Goal: Feedback & Contribution: Contribute content

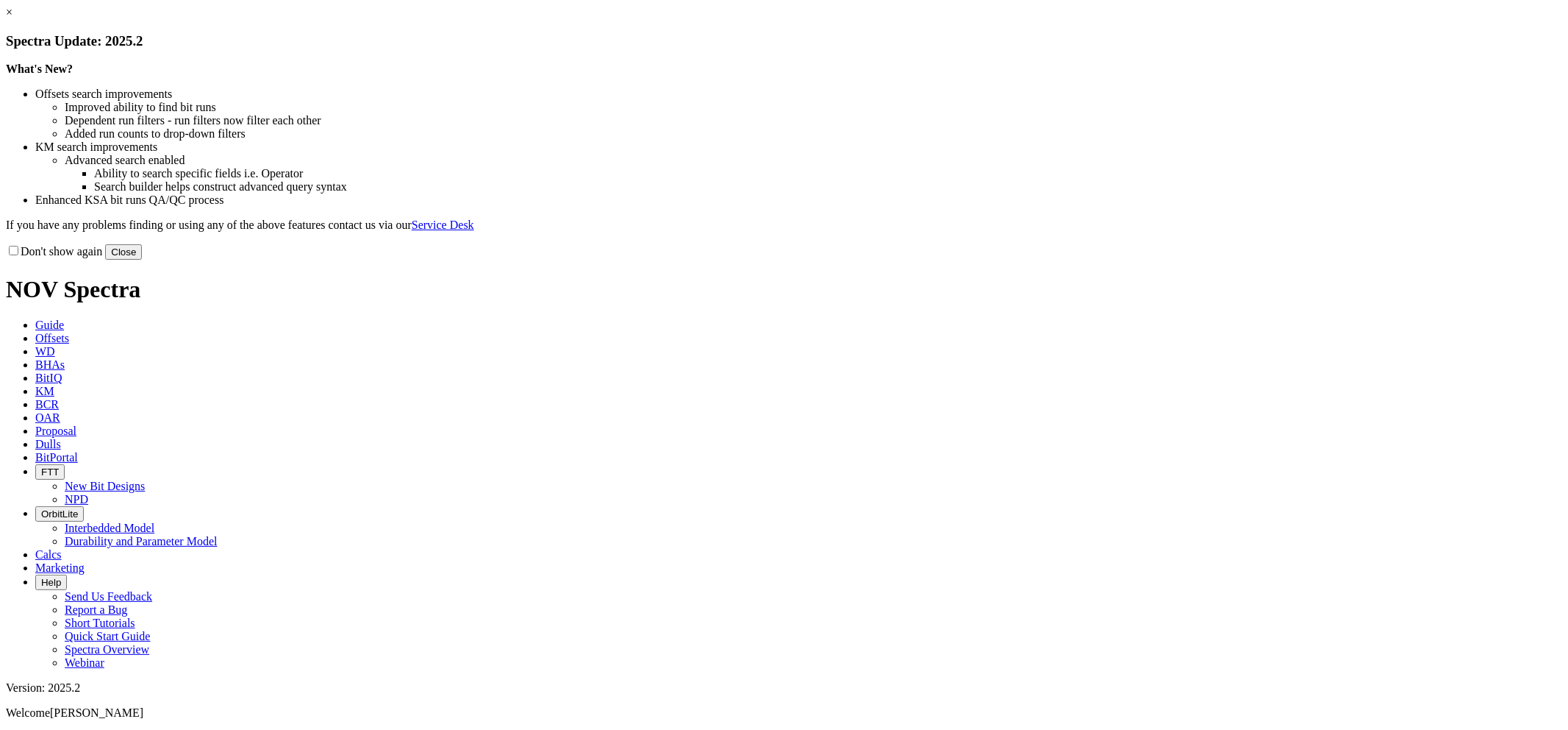
click at [13, 18] on link "×" at bounding box center [9, 12] width 7 height 13
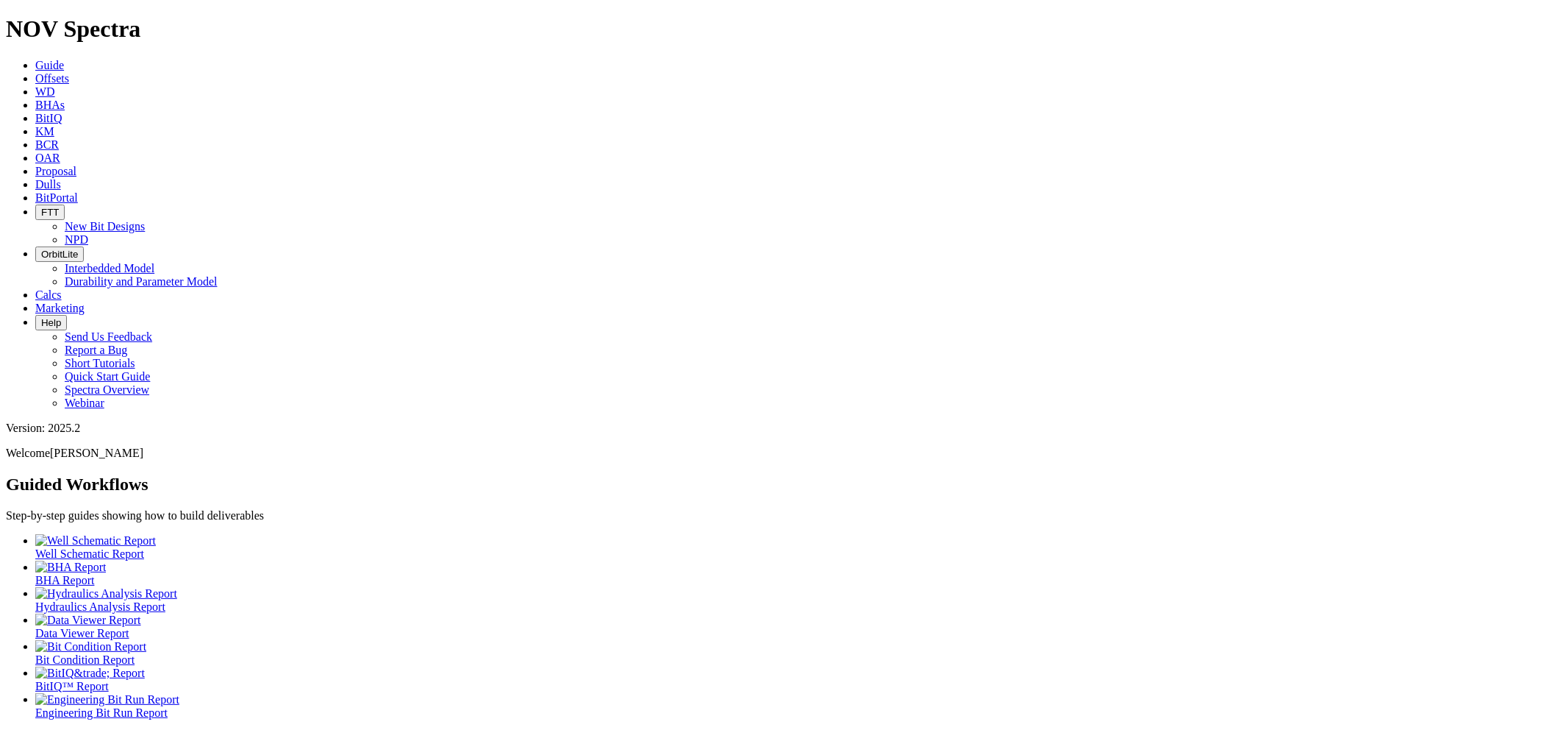
click at [61, 178] on span "Dulls" at bounding box center [48, 184] width 26 height 13
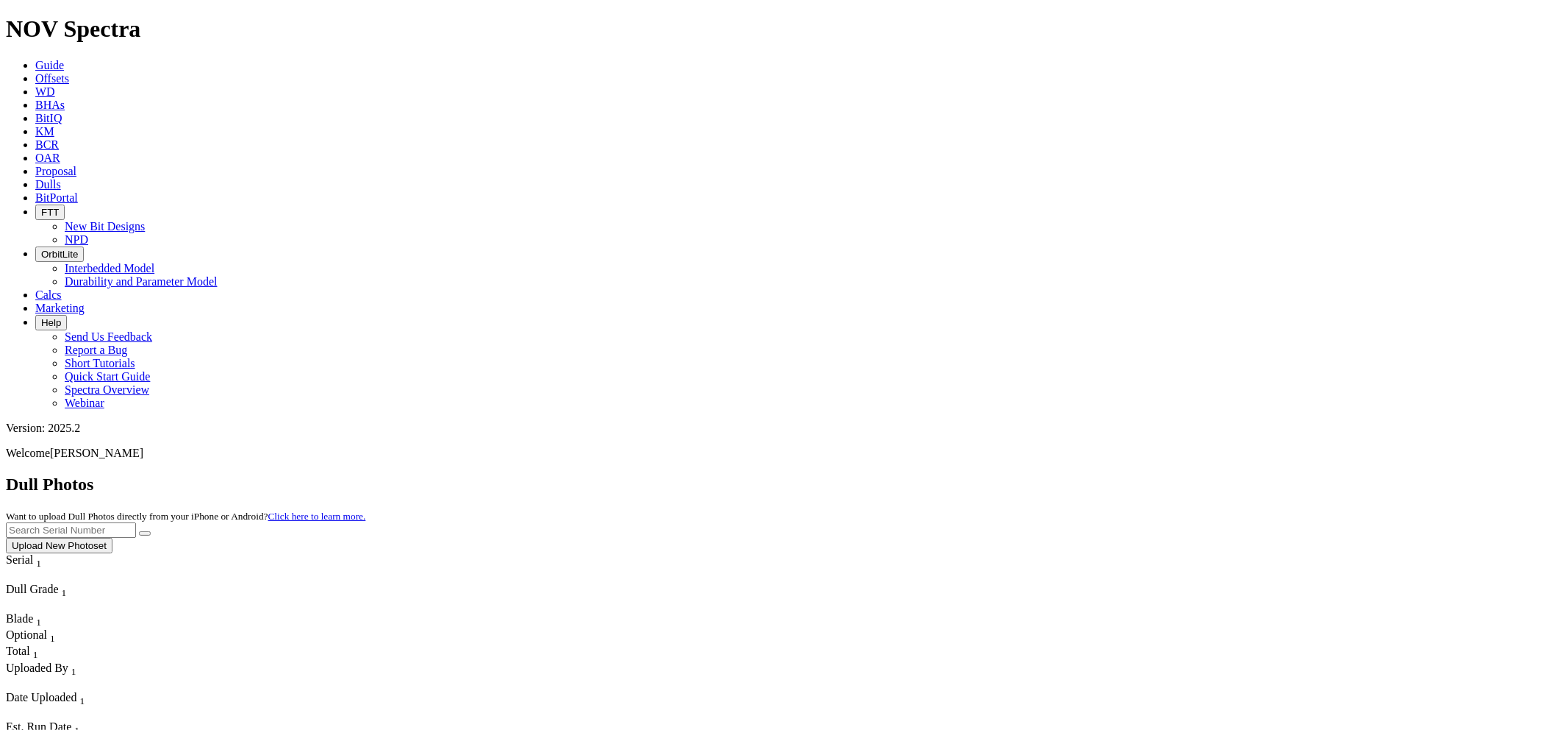
paste input "S316876"
type input "S316876"
click at [139, 531] on button "submit" at bounding box center [145, 533] width 12 height 4
click at [112, 538] on button "Upload New Photoset" at bounding box center [59, 546] width 106 height 15
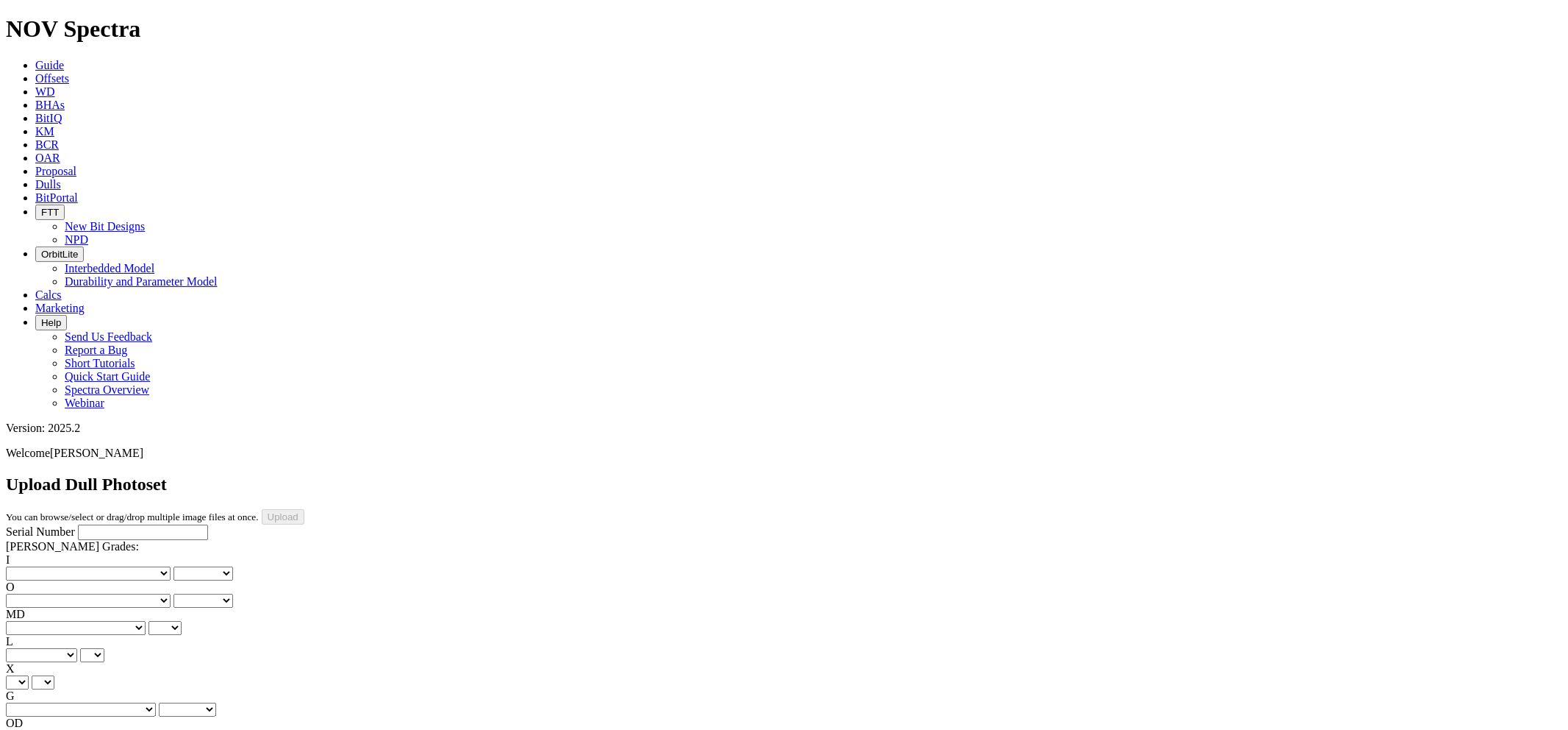
paste input "S316876"
type input "S316876"
click at [81, 567] on select "No lost, worn or damaged cutters 0 1 2 3 4 5 6 7 8 No diamond table left on any…" at bounding box center [88, 573] width 165 height 14
select select "number:1"
click at [29, 567] on select "No lost, worn or damaged cutters 0 1 2 3 4 5 6 7 8 No diamond table left on any…" at bounding box center [88, 573] width 165 height 14
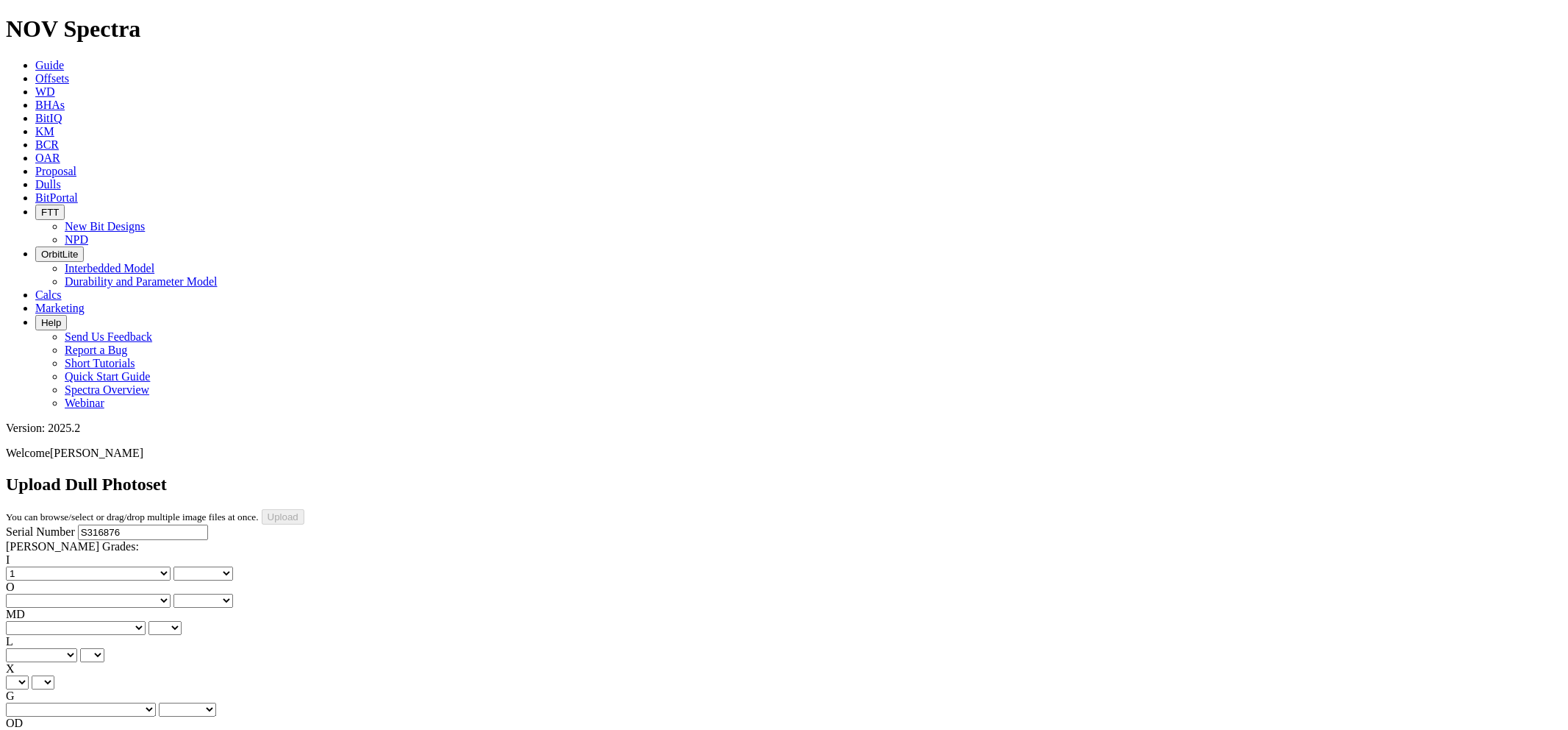
select select "number:1"
click at [154, 593] on select "No lost, worn or damaged cutters 0 1 2 3 4 5 6 7 8 No diamond table left on any…" at bounding box center [88, 600] width 165 height 14
select select "number:3"
click at [104, 593] on select "No lost, worn or damaged cutters 0 1 2 3 4 5 6 7 8 No diamond table left on any…" at bounding box center [88, 600] width 165 height 14
select select "number:3"
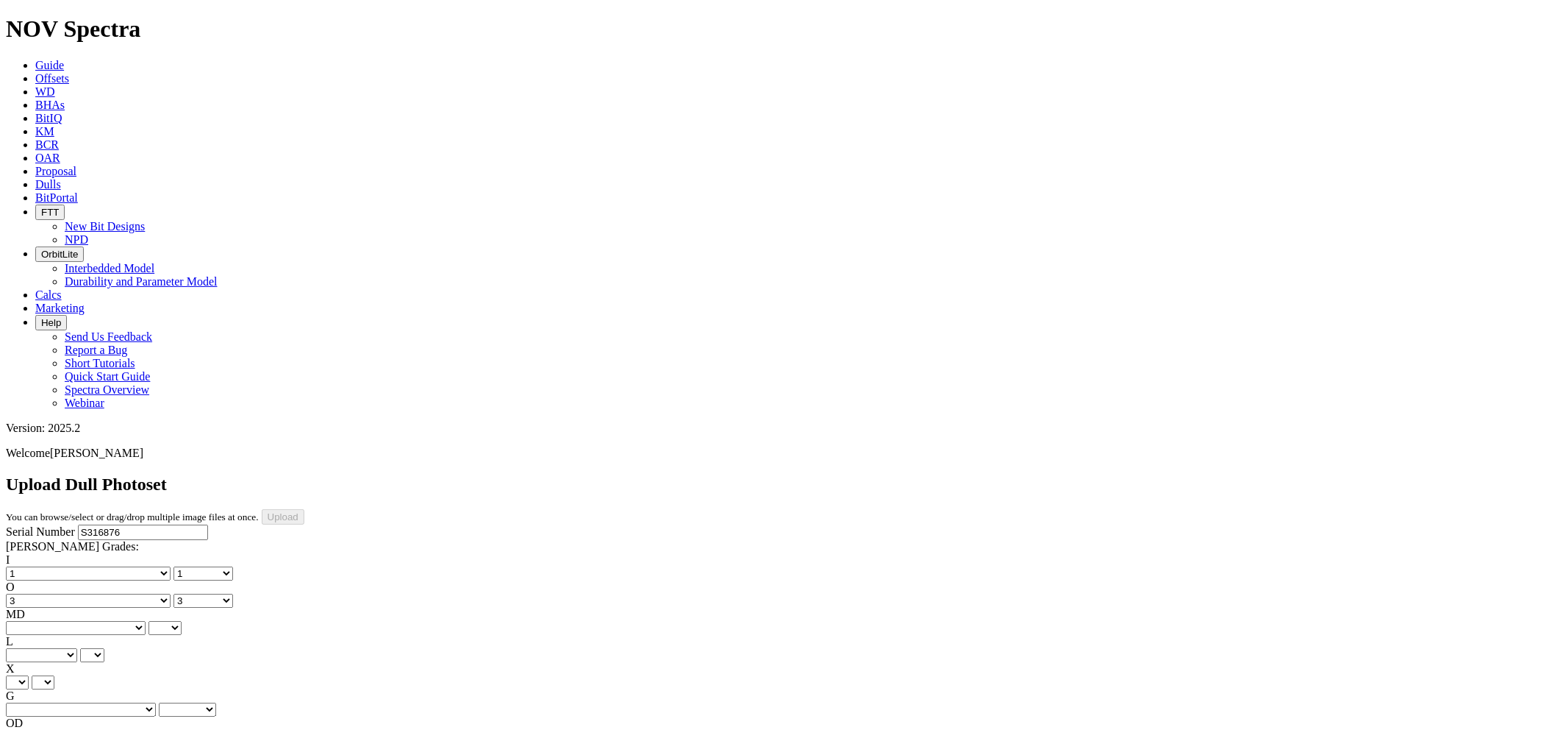
click at [79, 621] on select "BF - Bond Failure BT - Broken Teeth/Cutters BU - Balled Up Bit CR - Cored CT - …" at bounding box center [75, 628] width 140 height 14
select select "string:WT"
click at [29, 621] on select "BF - Bond Failure BT - Broken Teeth/Cutters BU - Balled Up Bit CR - Cored CT - …" at bounding box center [75, 628] width 140 height 14
select select "string:WT"
click at [77, 648] on select "A - All C - Cone G - Gauge N - Nose S - Shoulder T - Taper" at bounding box center [41, 655] width 71 height 14
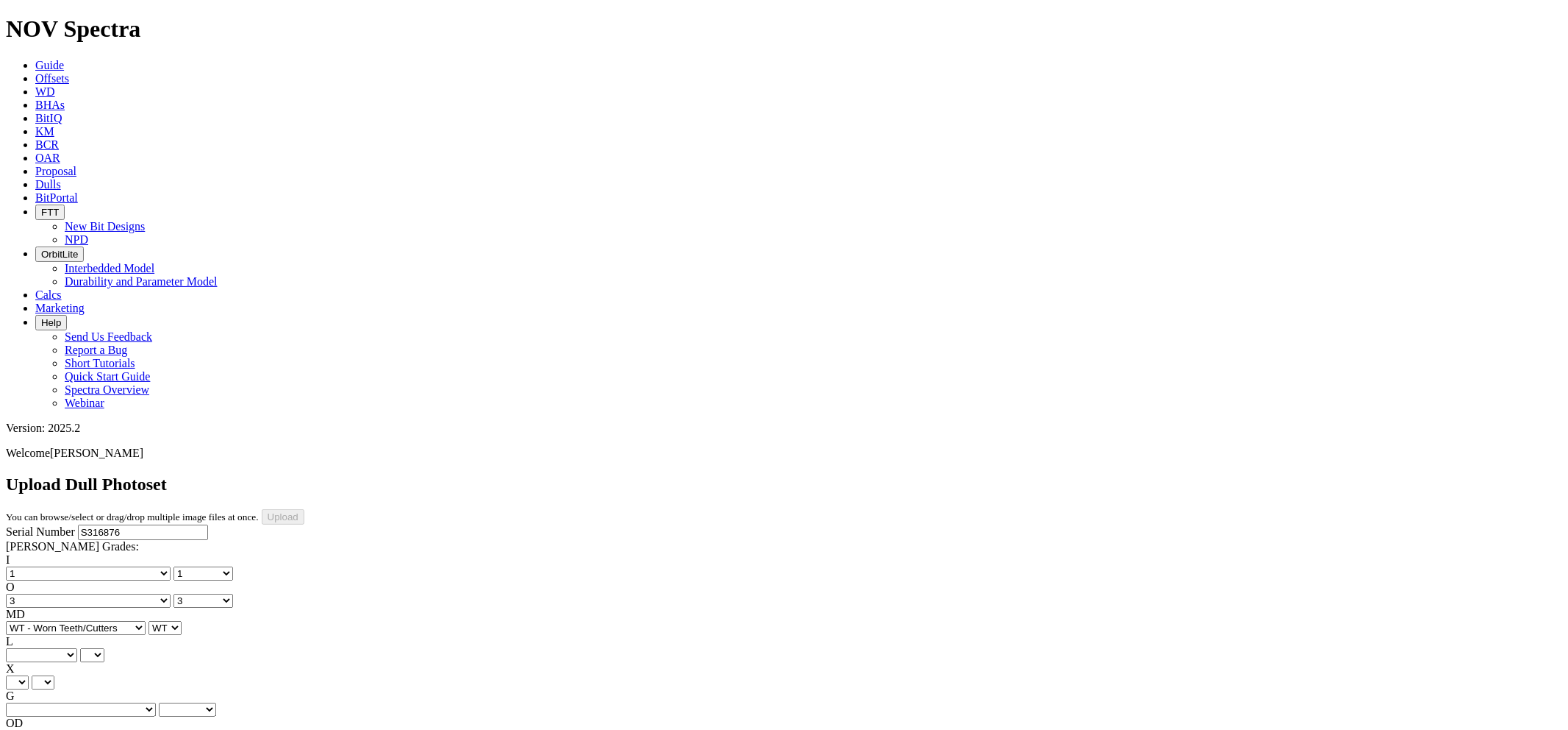
select select "string:S"
click at [77, 648] on select "A - All C - Cone G - Gauge N - Nose S - Shoulder T - Taper" at bounding box center [41, 655] width 71 height 14
select select "string:S"
click at [28, 676] on select "X" at bounding box center [17, 682] width 23 height 14
click at [70, 729] on select "BF - Bond Failure BT - Broken Teeth/Cutters BU - Balled Up Bit CR - Cored CT - …" at bounding box center [75, 737] width 140 height 14
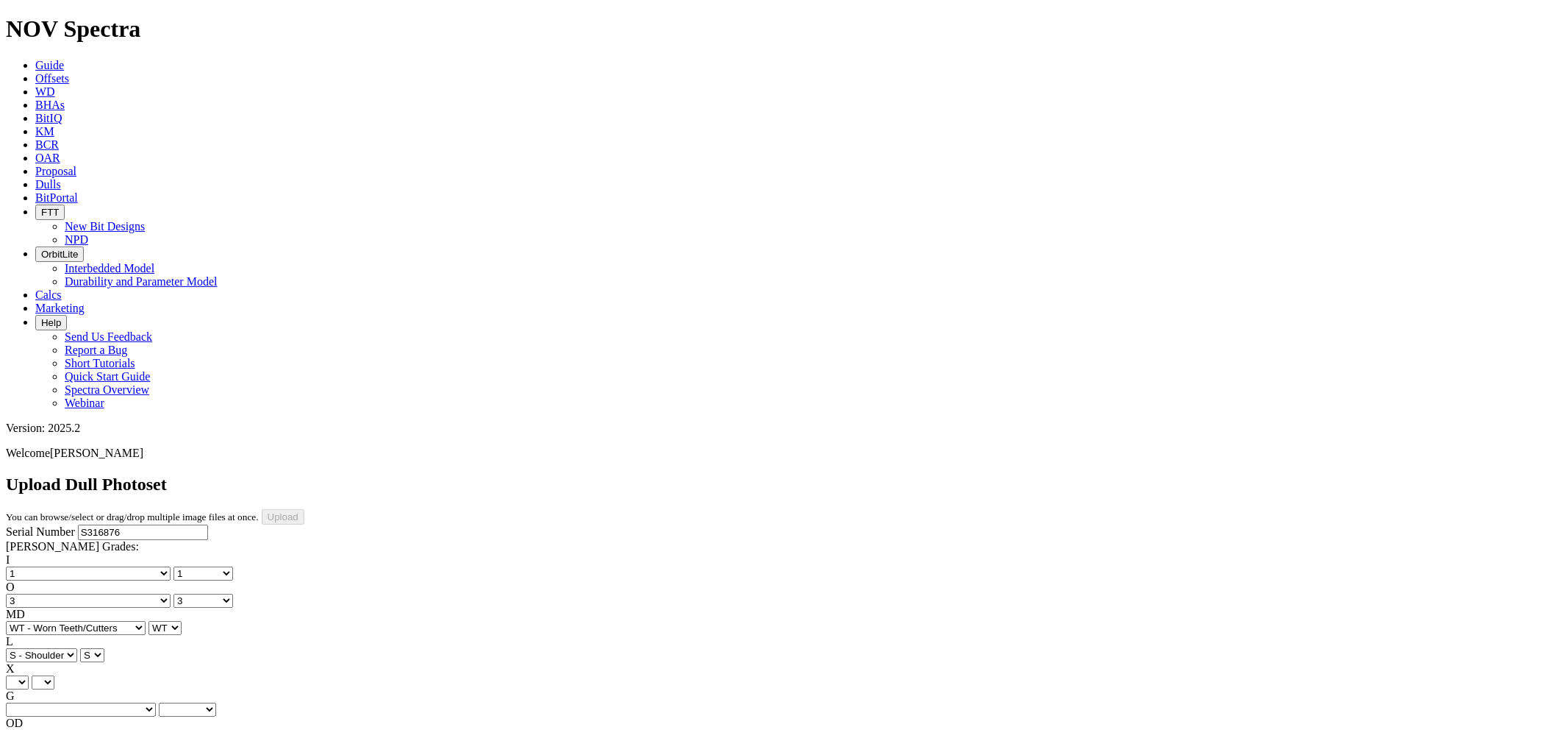
click at [64, 528] on div "Serial Number S316876 [PERSON_NAME] Grades: I No lost, worn or damaged cutters …" at bounding box center [784, 662] width 1556 height 275
click at [28, 676] on select "X" at bounding box center [17, 682] width 23 height 14
select select "string:X"
click at [28, 676] on select "X" at bounding box center [17, 682] width 23 height 14
select select "string:X"
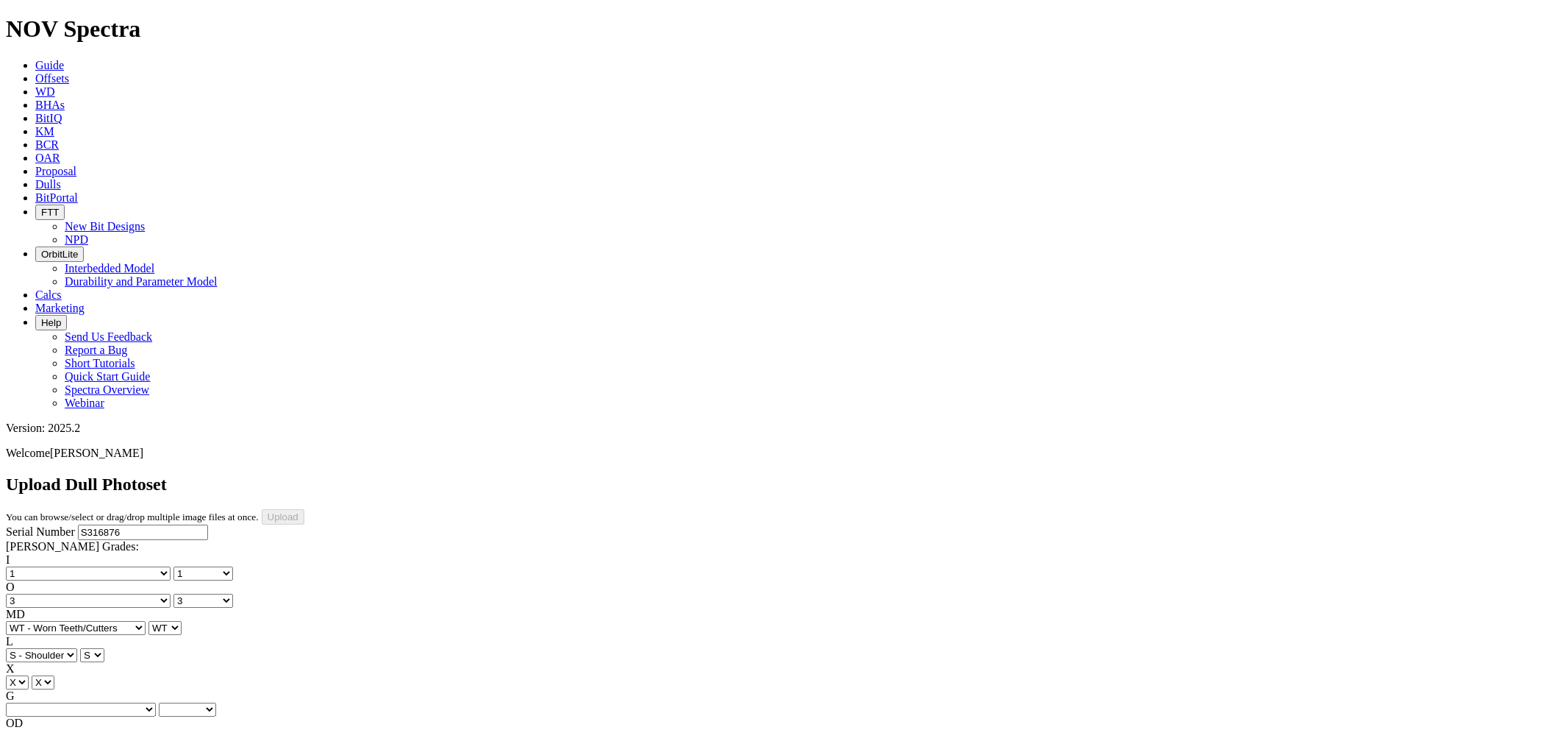
click at [156, 702] on select "Unknown I - In Gauge 1 - 1/16 in Undergauge" 2 - 2/16 in Undergauge = ⅛ in" 8 -…" at bounding box center [80, 709] width 150 height 14
select select "string:I"
click at [104, 702] on select "Unknown I - In Gauge 1 - 1/16 in Undergauge" 2 - 2/16 in Undergauge = ⅛ in" 8 -…" at bounding box center [80, 709] width 150 height 14
select select "string:I"
click at [88, 717] on div "OD BF - Bond Failure BT - Broken Teeth/Cutters BU - Balled Up Bit CR - Cored CT…" at bounding box center [784, 730] width 1556 height 27
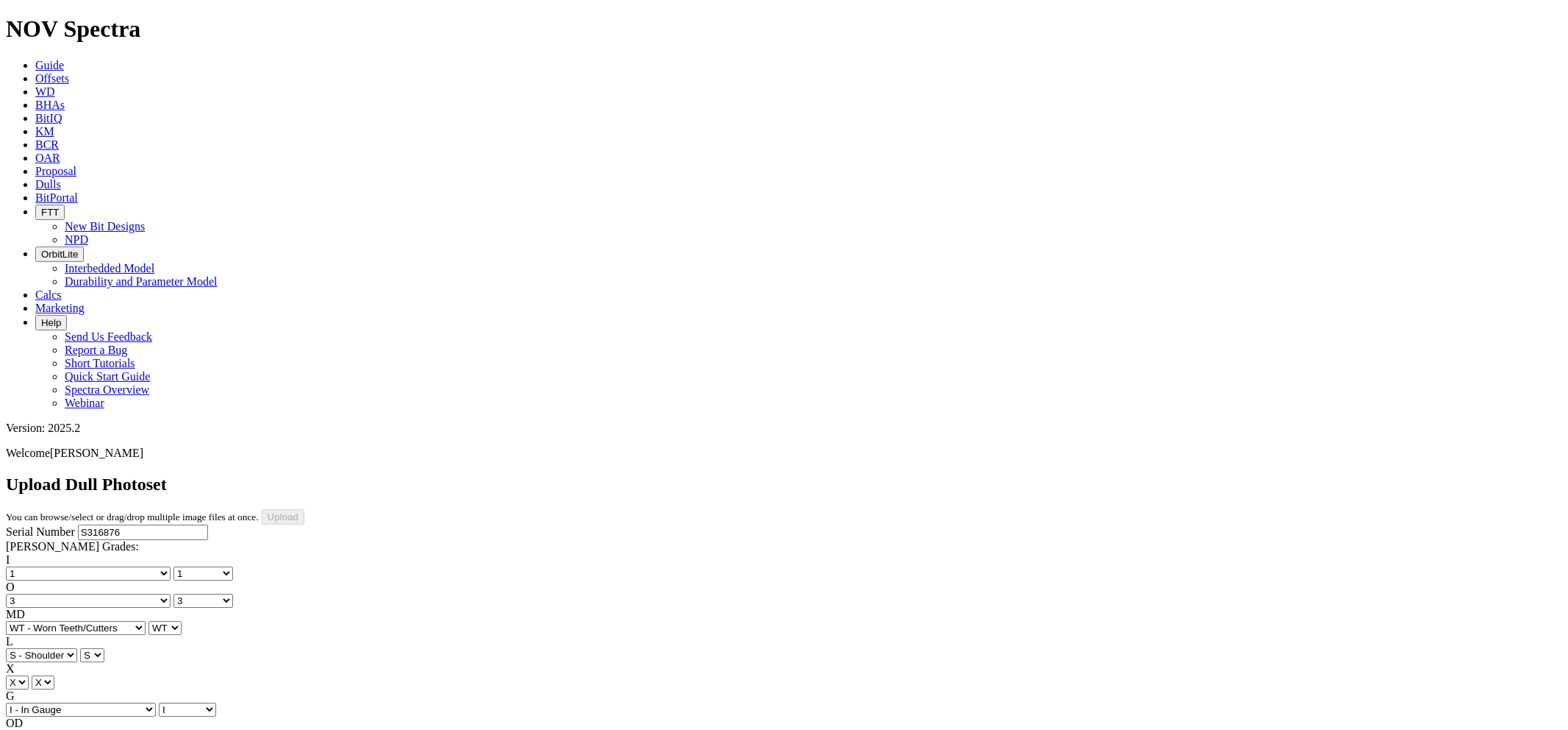
click at [81, 729] on select "BF - Bond Failure BT - Broken Teeth/Cutters BU - Balled Up Bit CR - Cored CT - …" at bounding box center [75, 737] width 140 height 14
select select "string:CT"
click at [29, 729] on select "BF - Bond Failure BT - Broken Teeth/Cutters BU - Balled Up Bit CR - Cored CT - …" at bounding box center [75, 737] width 140 height 14
select select "string:CT"
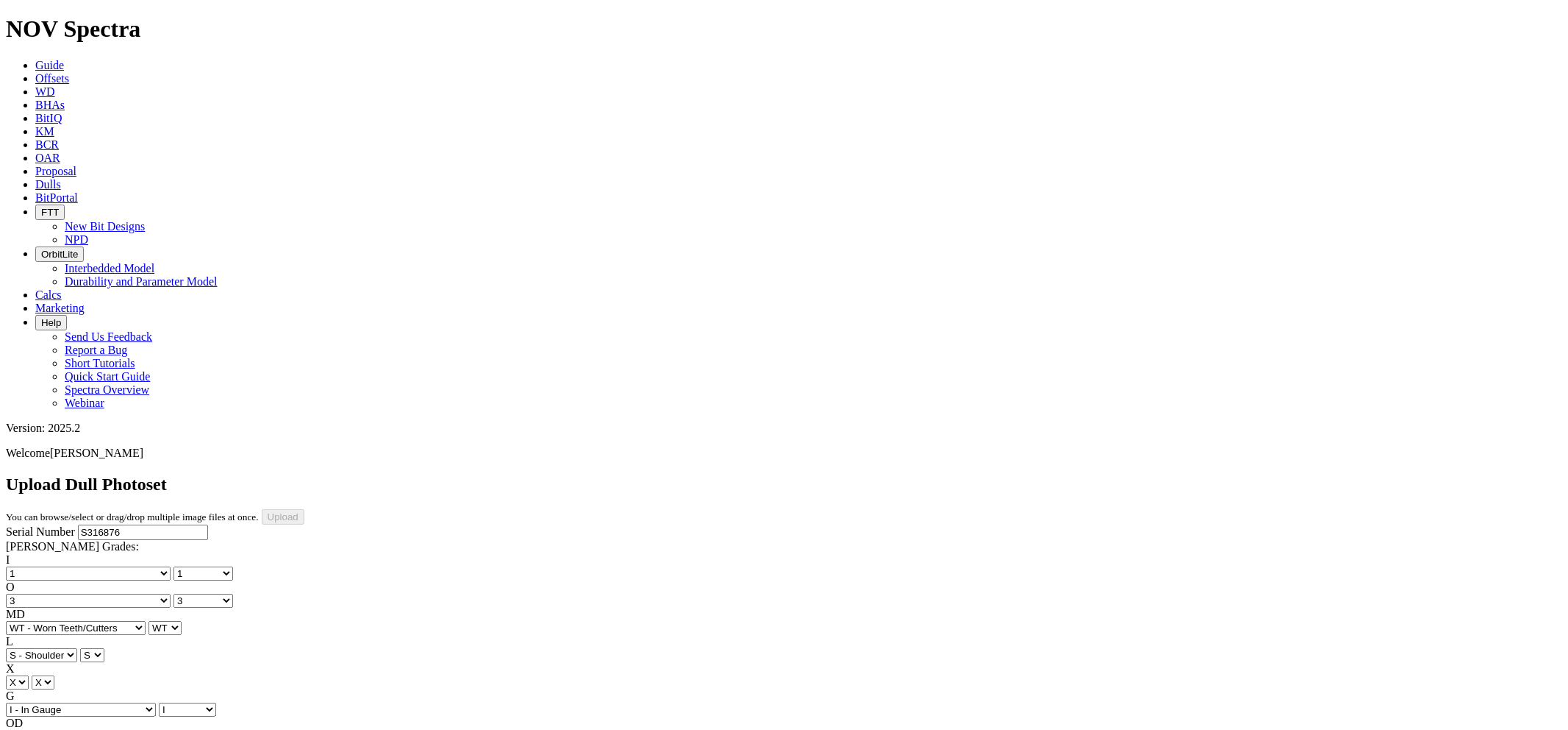
select select "string:TD"
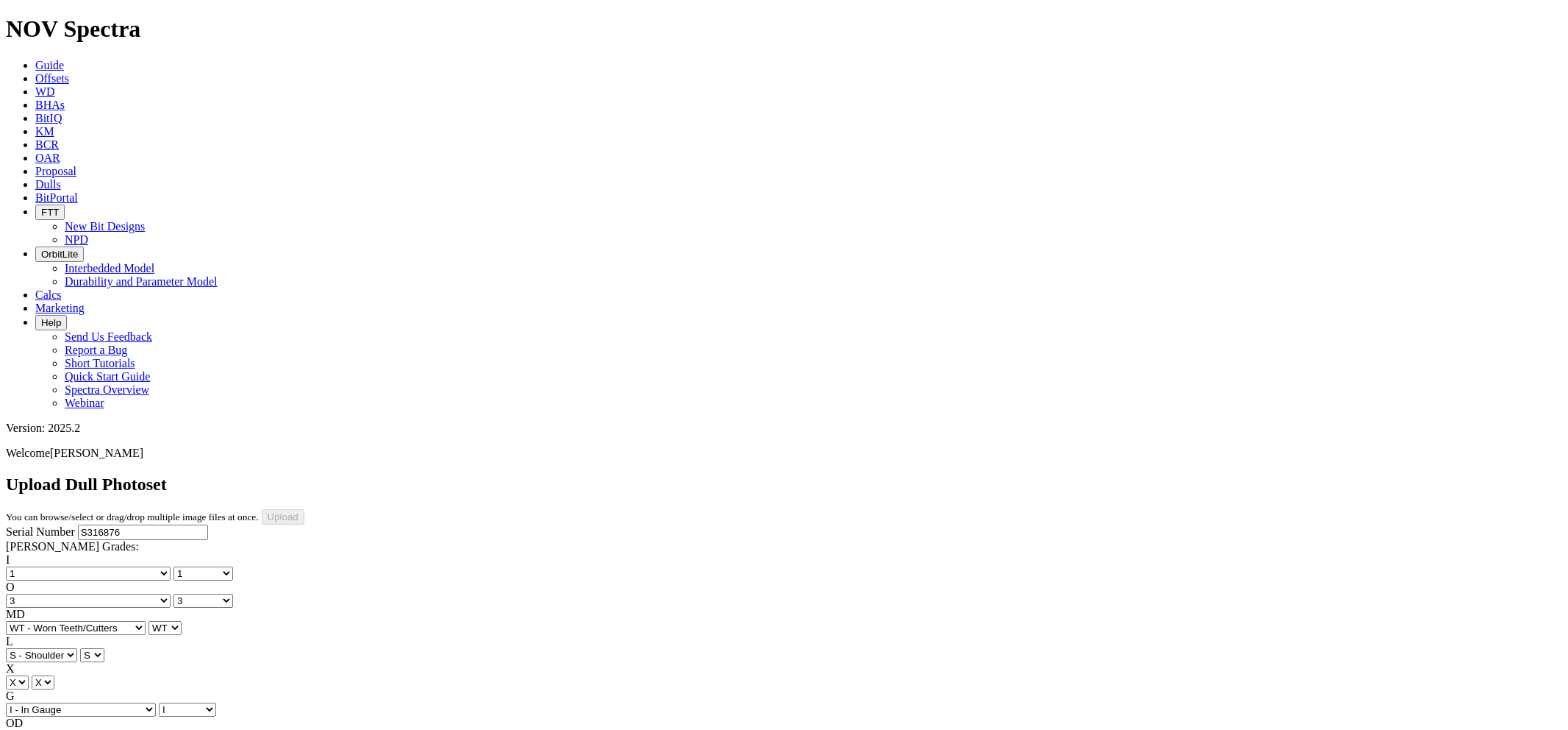
type input "[DATE]"
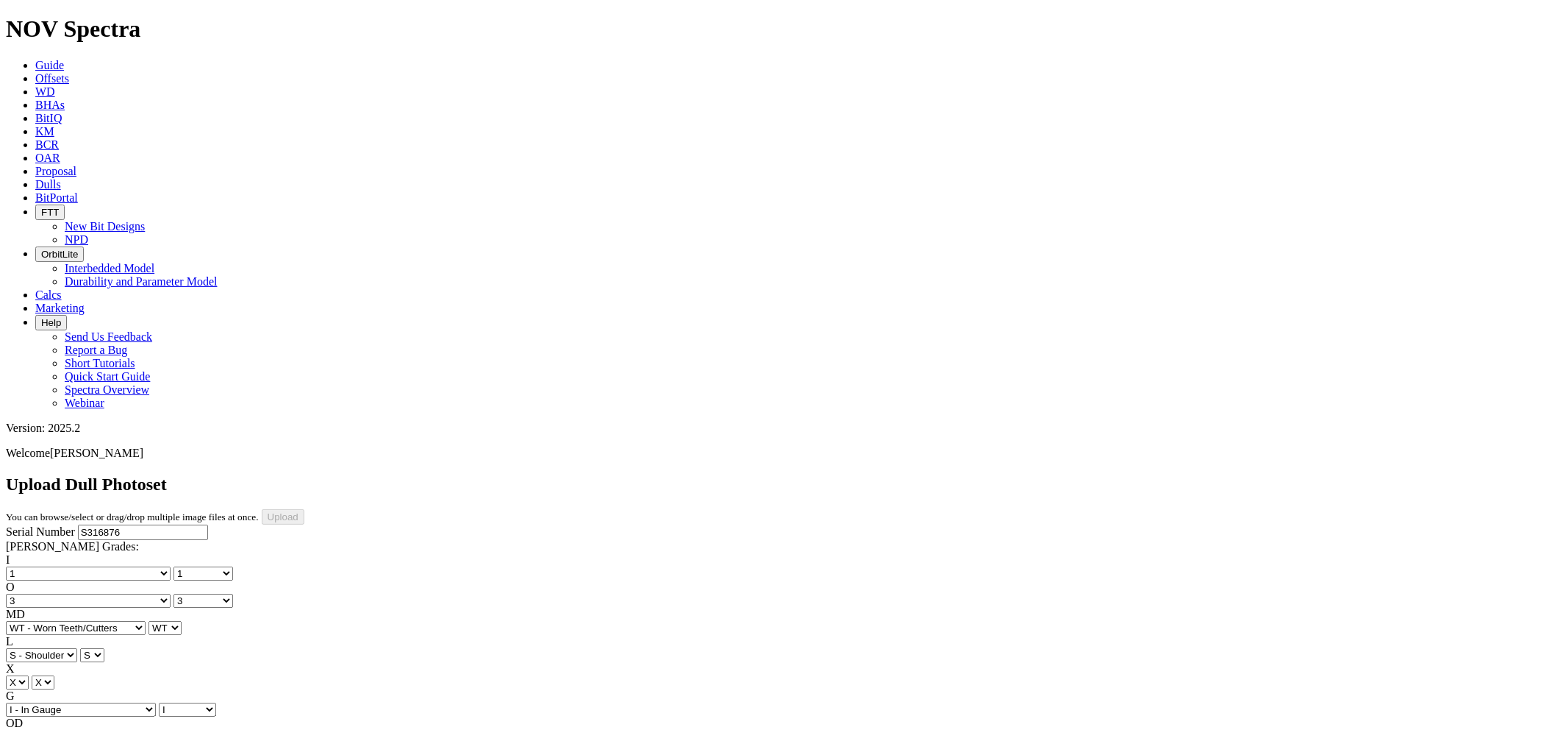
select select "number:1"
select select "number:3"
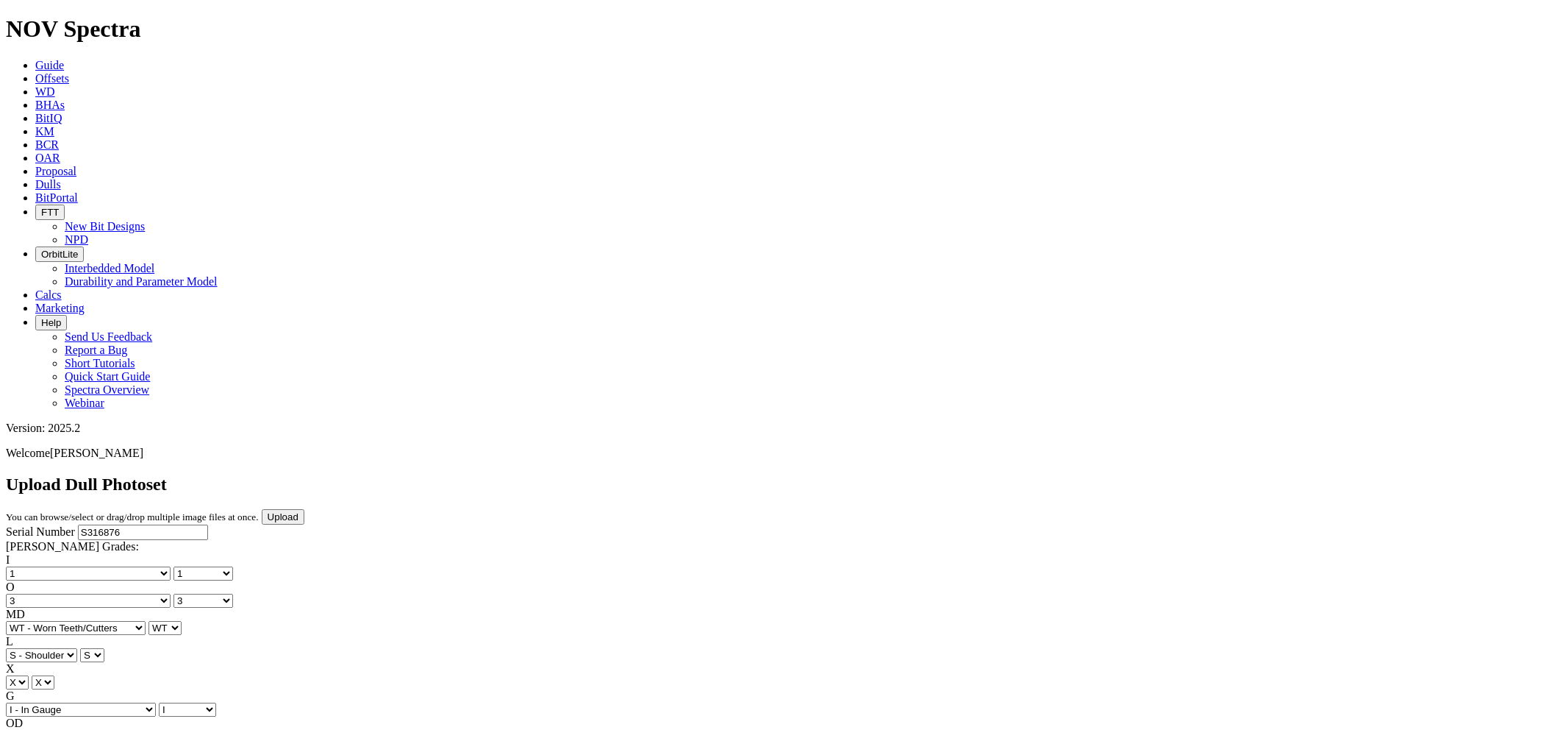
select select "string:WT"
select select "string:S"
select select "string:I"
select select "string:CT"
select select "string:TD"
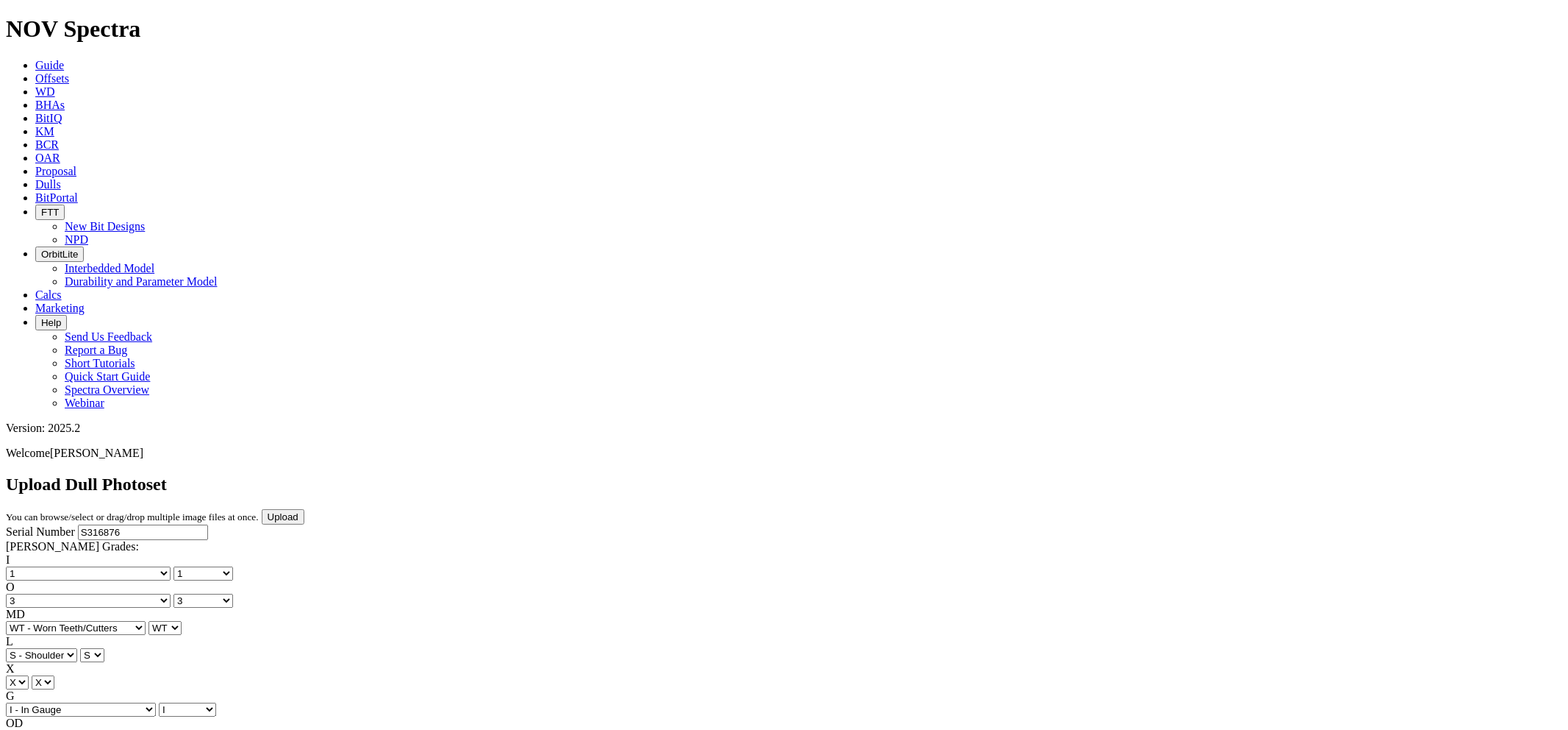
click at [304, 509] on input "Upload" at bounding box center [282, 516] width 43 height 15
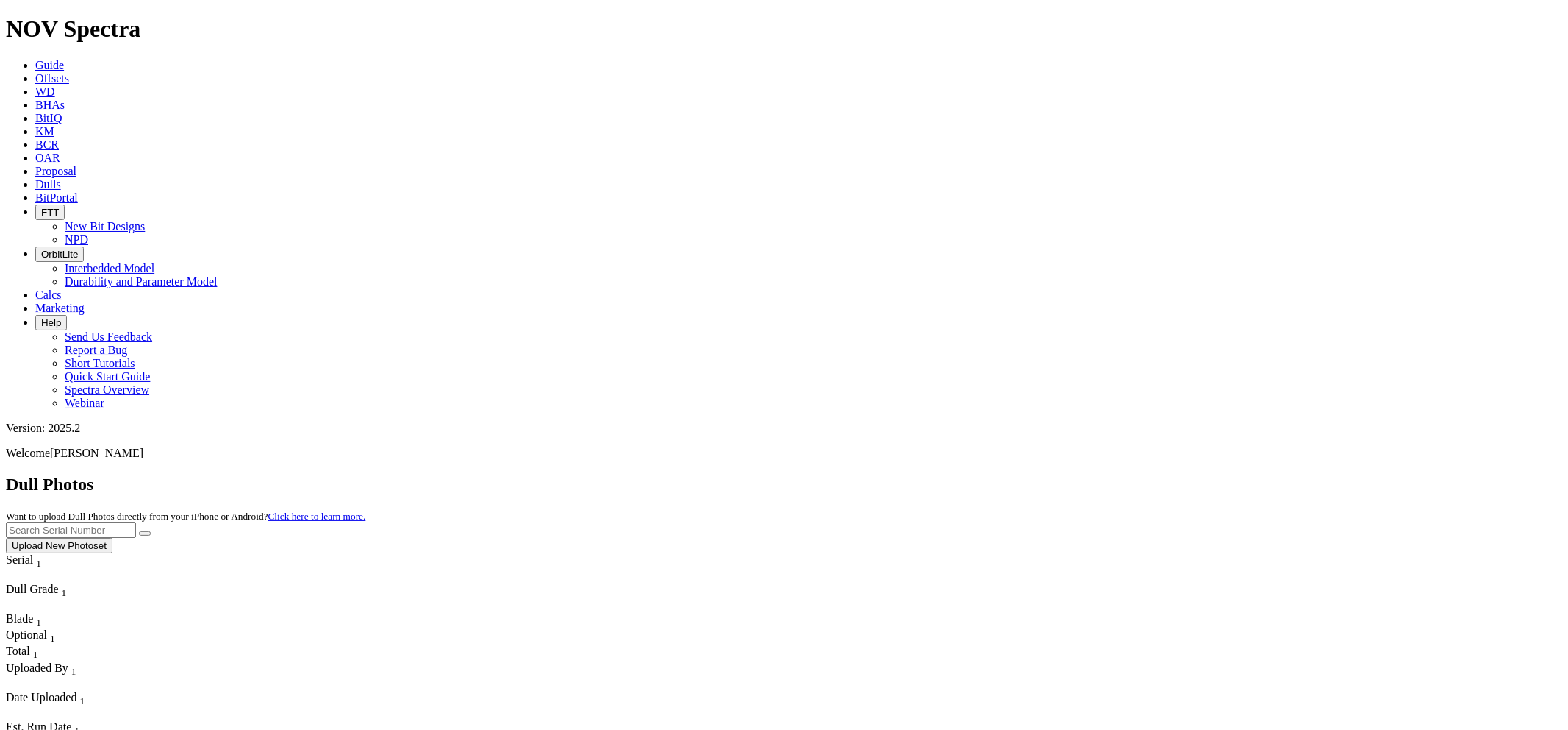
paste input "S316876"
click at [139, 531] on button "submit" at bounding box center [145, 533] width 12 height 4
drag, startPoint x: 1308, startPoint y: 70, endPoint x: 1271, endPoint y: 57, distance: 39.2
click at [1128, 474] on div "Dull Photos Want to upload Dull Photos directly from your iPhone or Android? Cl…" at bounding box center [784, 514] width 1556 height 79
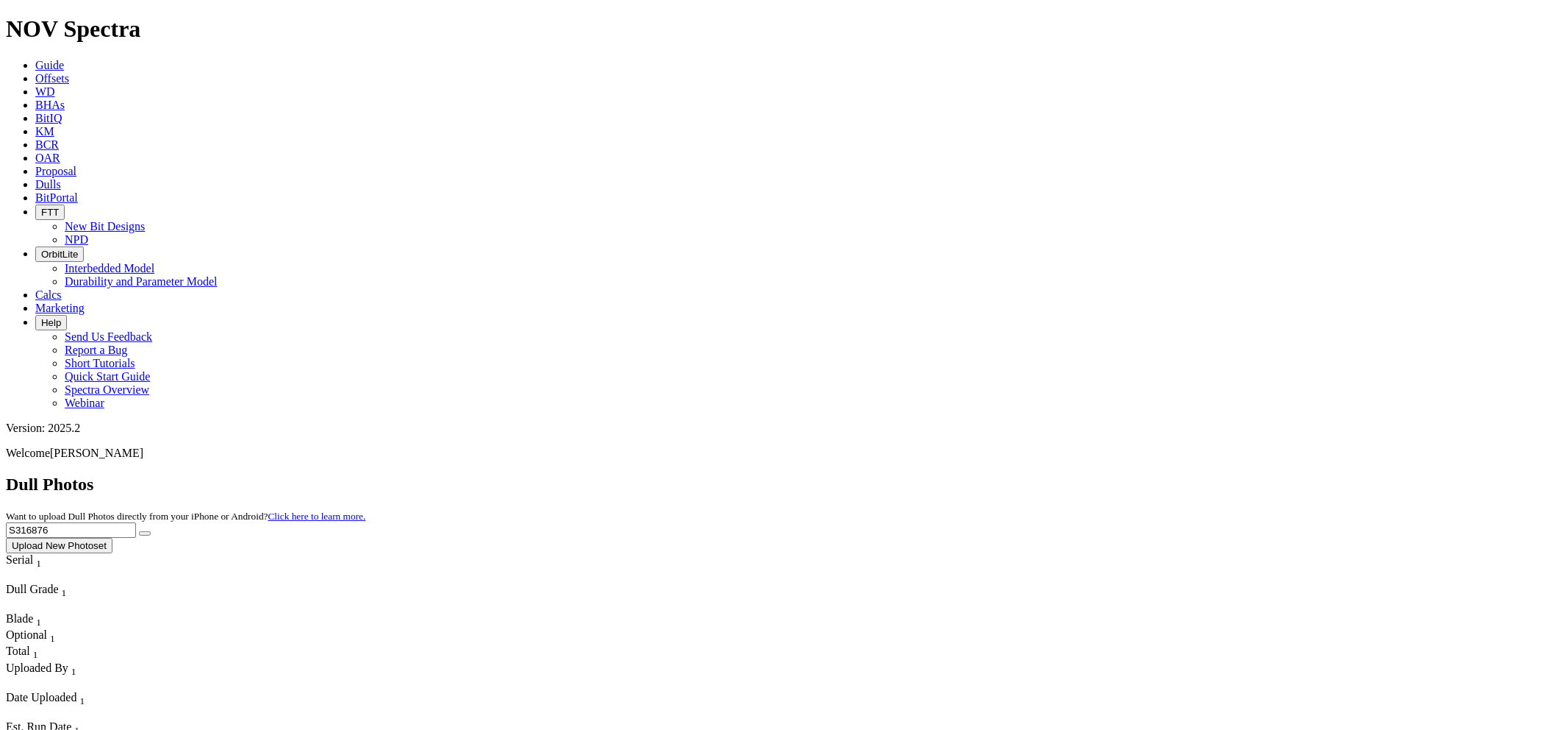
paste input "7237"
type input "S317237"
click at [139, 531] on button "submit" at bounding box center [145, 533] width 12 height 4
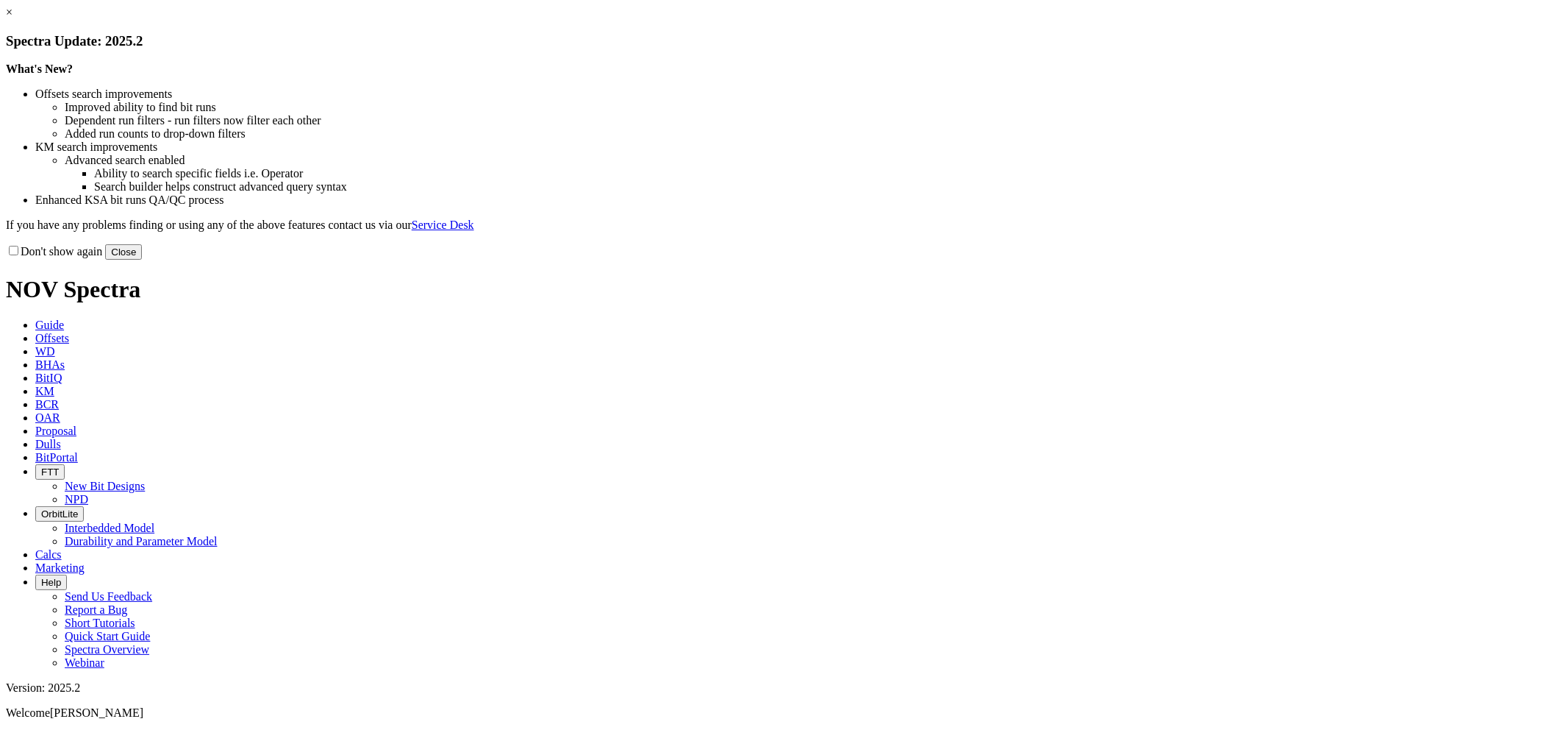
click at [13, 18] on link "×" at bounding box center [9, 12] width 7 height 13
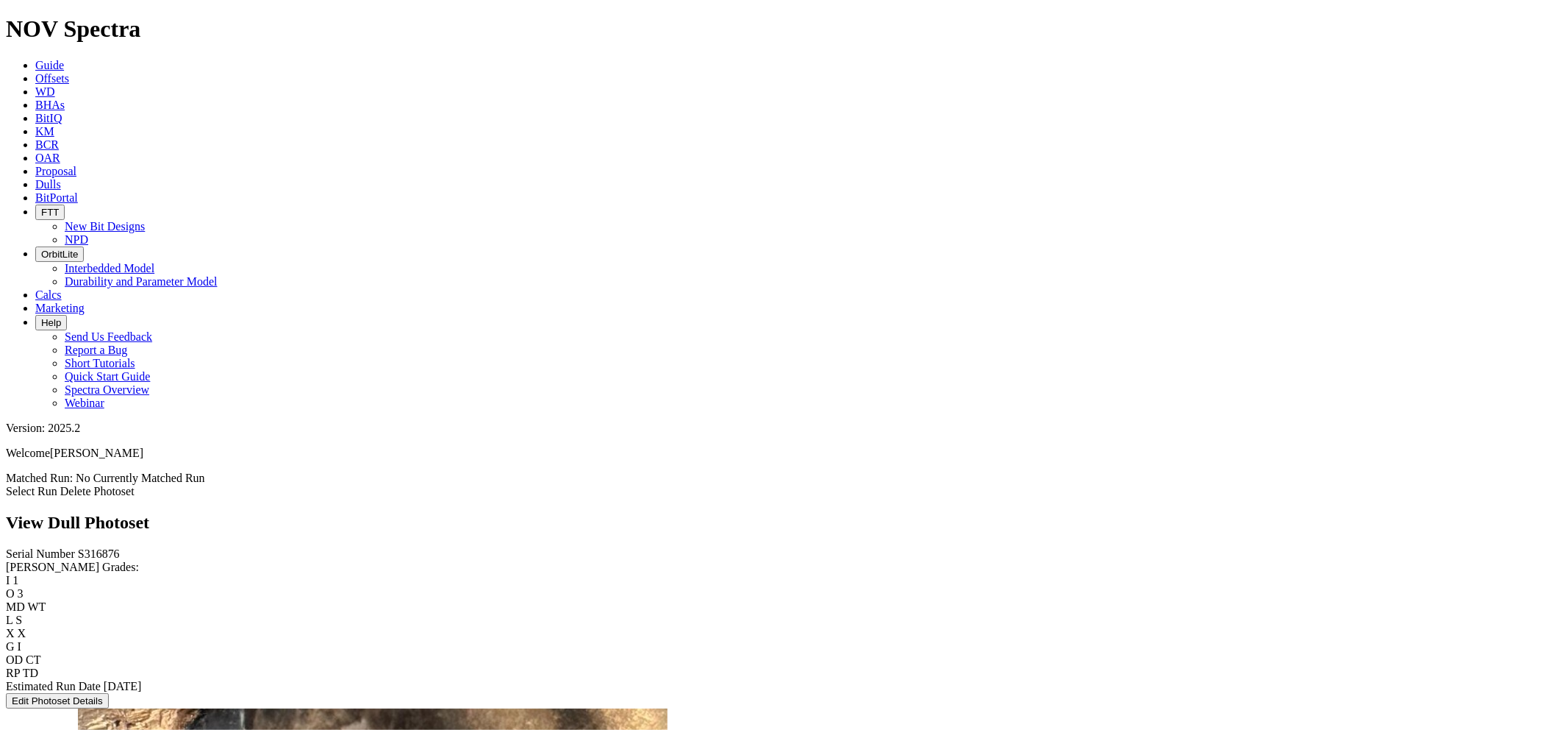
scroll to position [1476, 0]
